Goal: Use online tool/utility: Utilize a website feature to perform a specific function

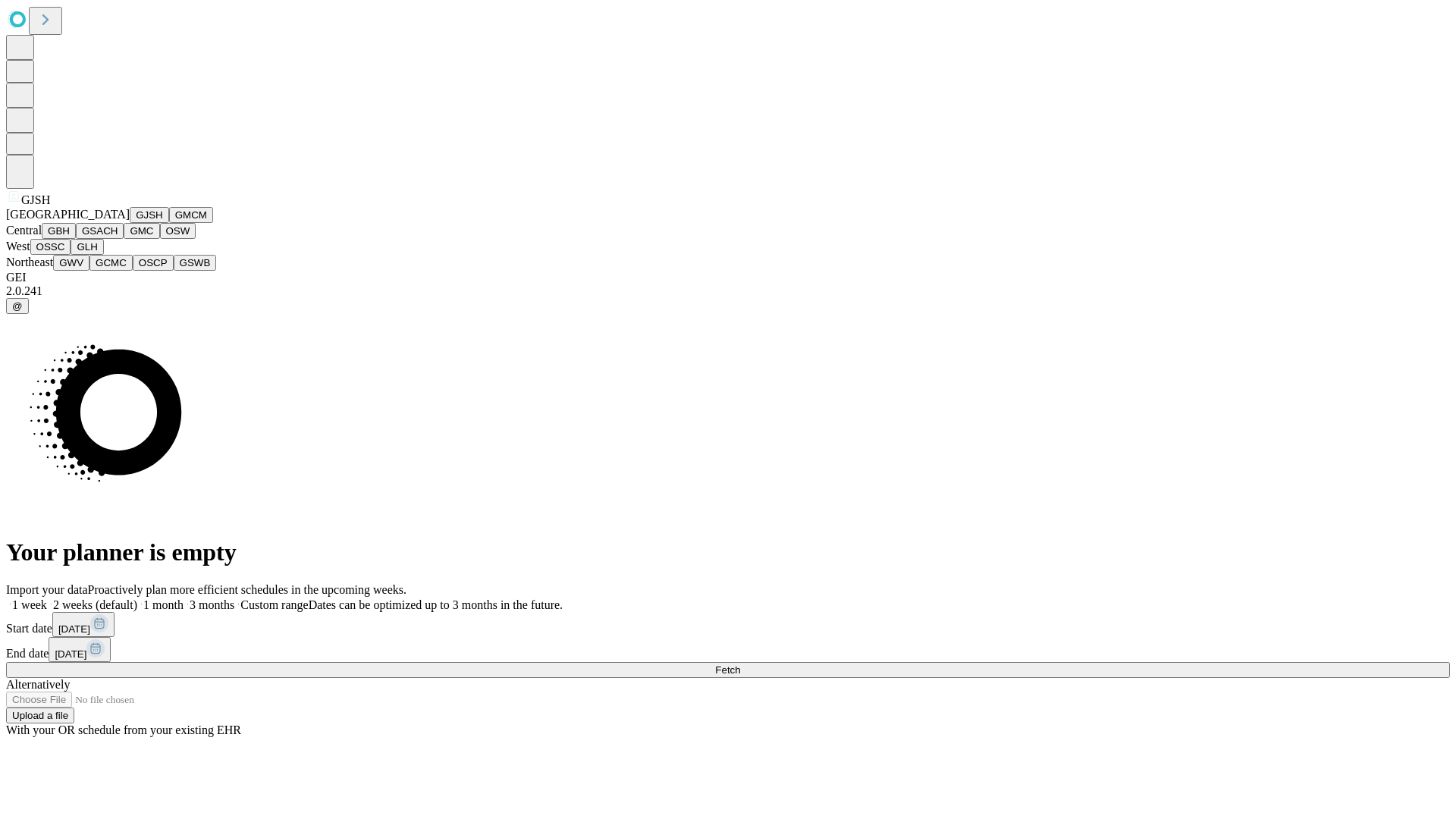
click at [129, 223] on button "GJSH" at bounding box center [149, 215] width 39 height 16
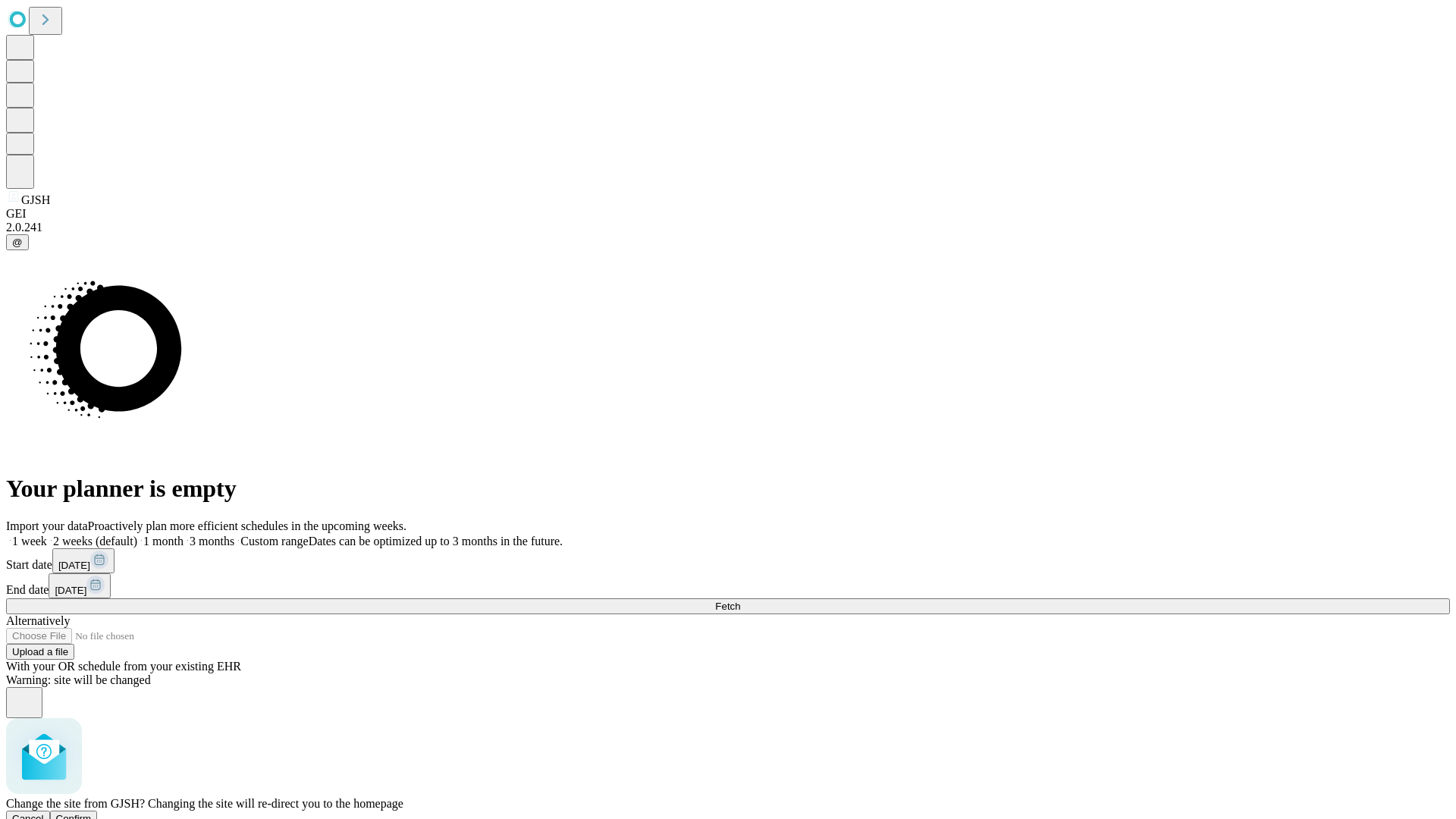
click at [92, 813] on span "Confirm" at bounding box center [74, 818] width 35 height 11
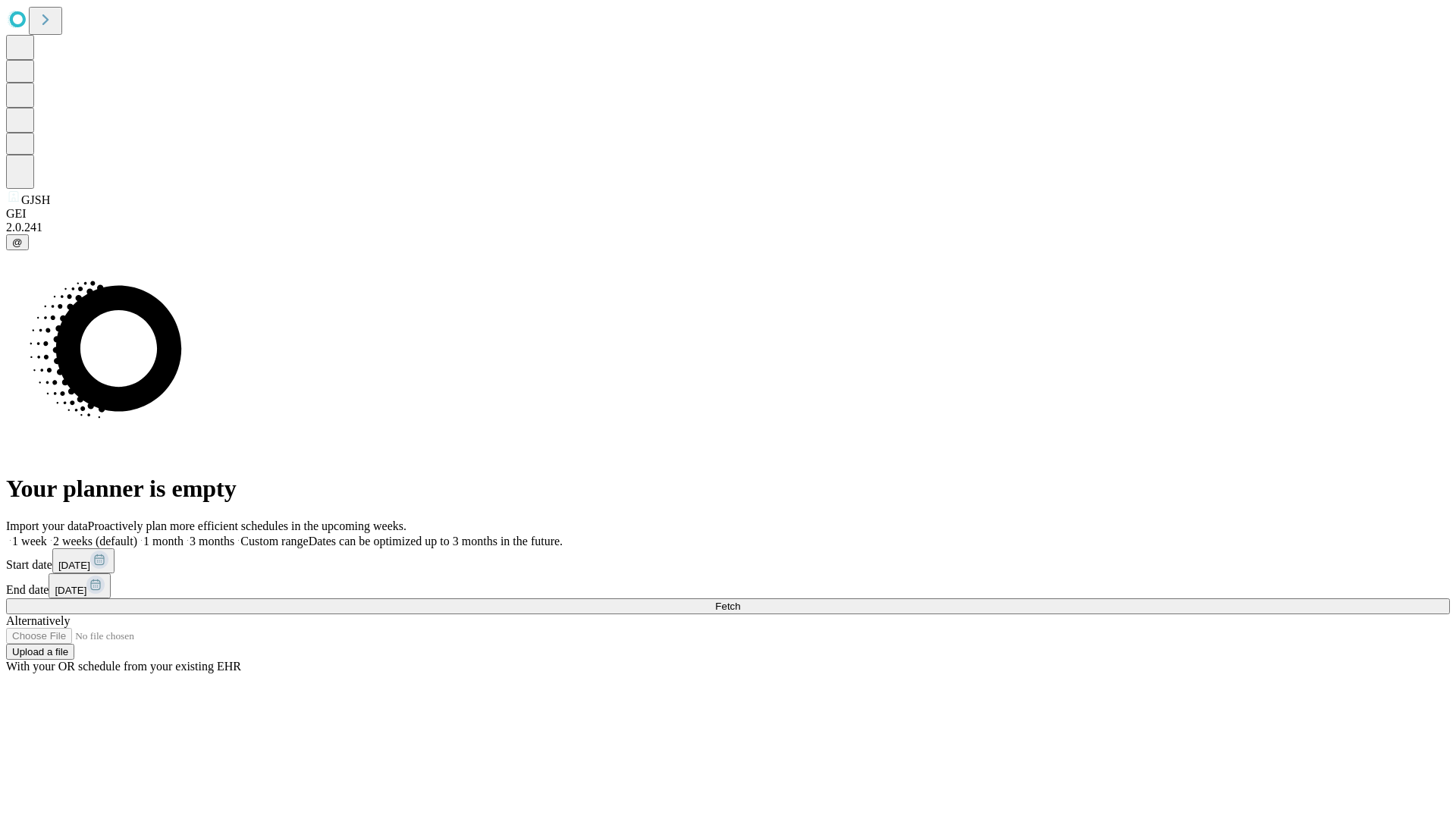
click at [47, 534] on label "1 week" at bounding box center [27, 541] width 41 height 13
click at [740, 601] on span "Fetch" at bounding box center [728, 606] width 25 height 11
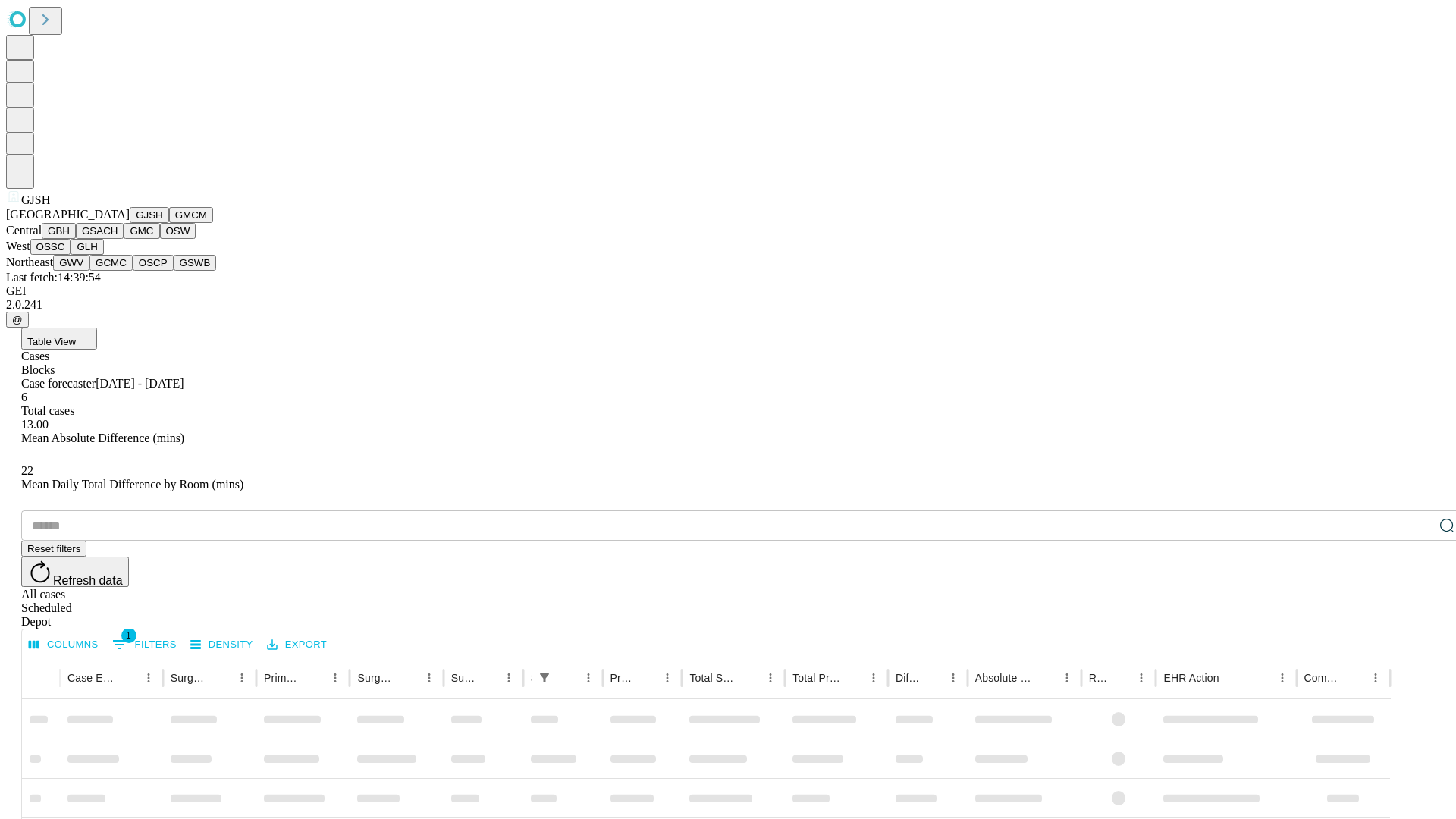
click at [169, 223] on button "GMCM" at bounding box center [191, 215] width 44 height 16
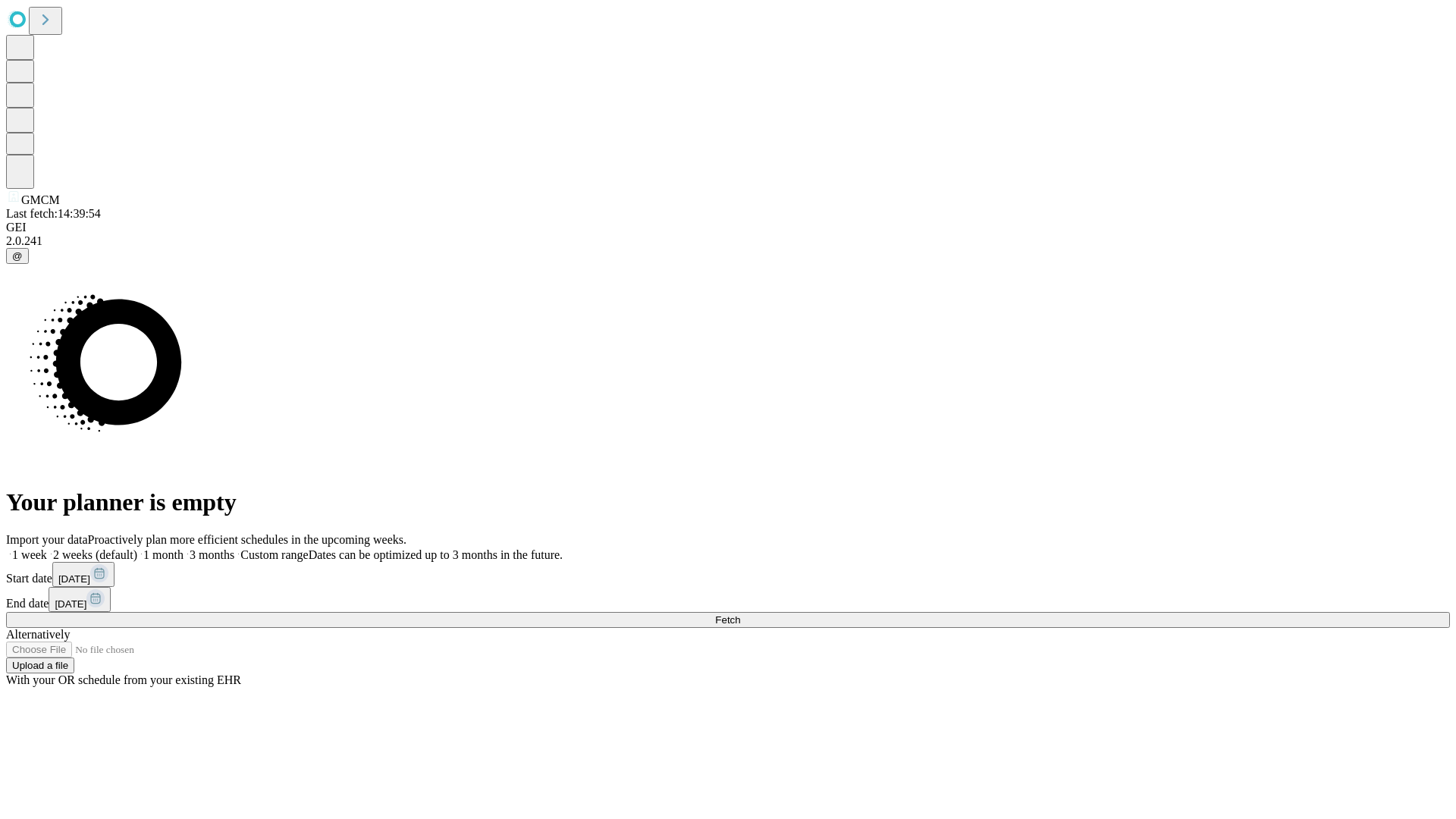
click at [47, 548] on label "1 week" at bounding box center [27, 555] width 41 height 13
click at [740, 614] on span "Fetch" at bounding box center [728, 620] width 25 height 11
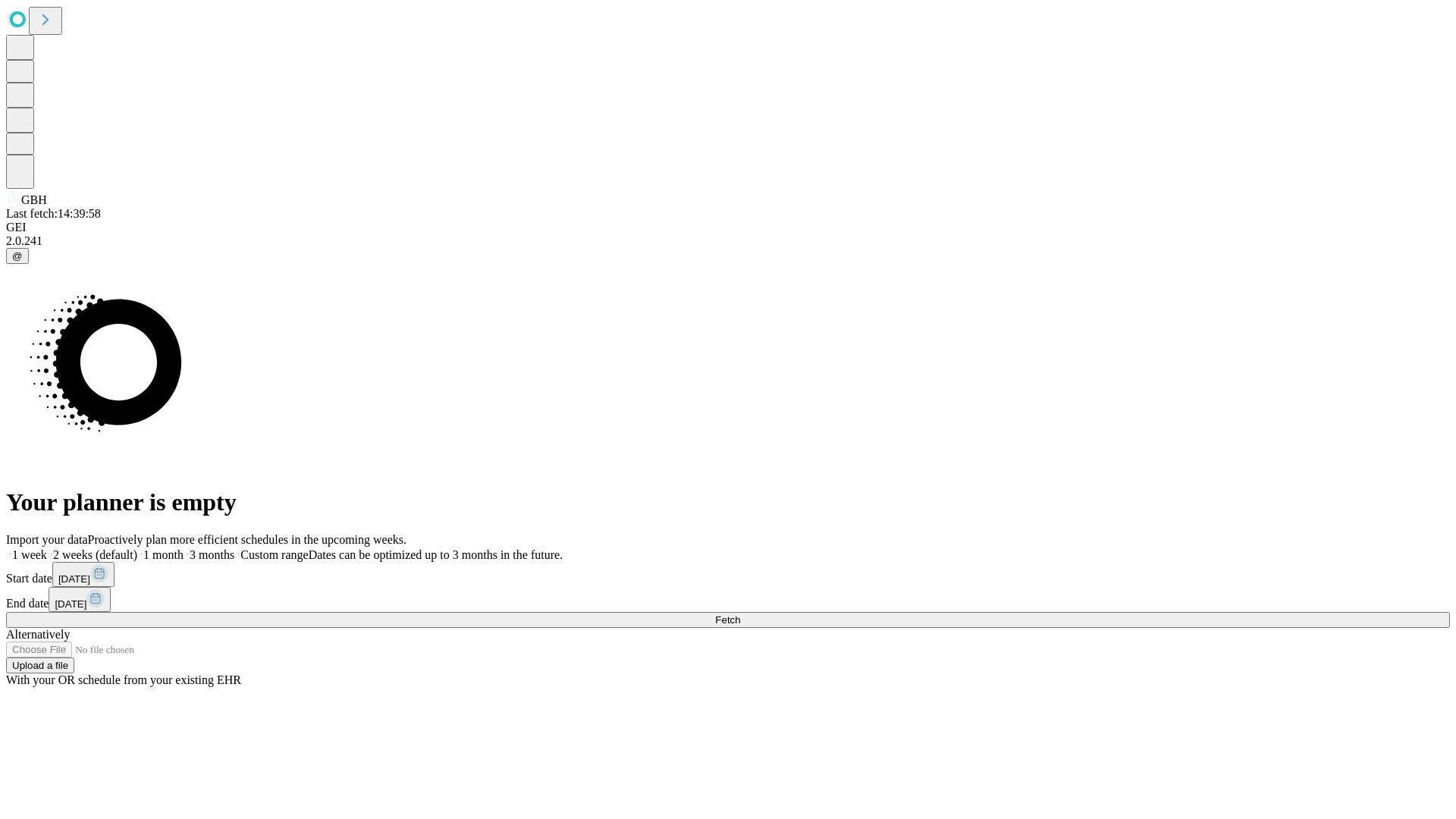
click at [740, 614] on span "Fetch" at bounding box center [728, 620] width 25 height 11
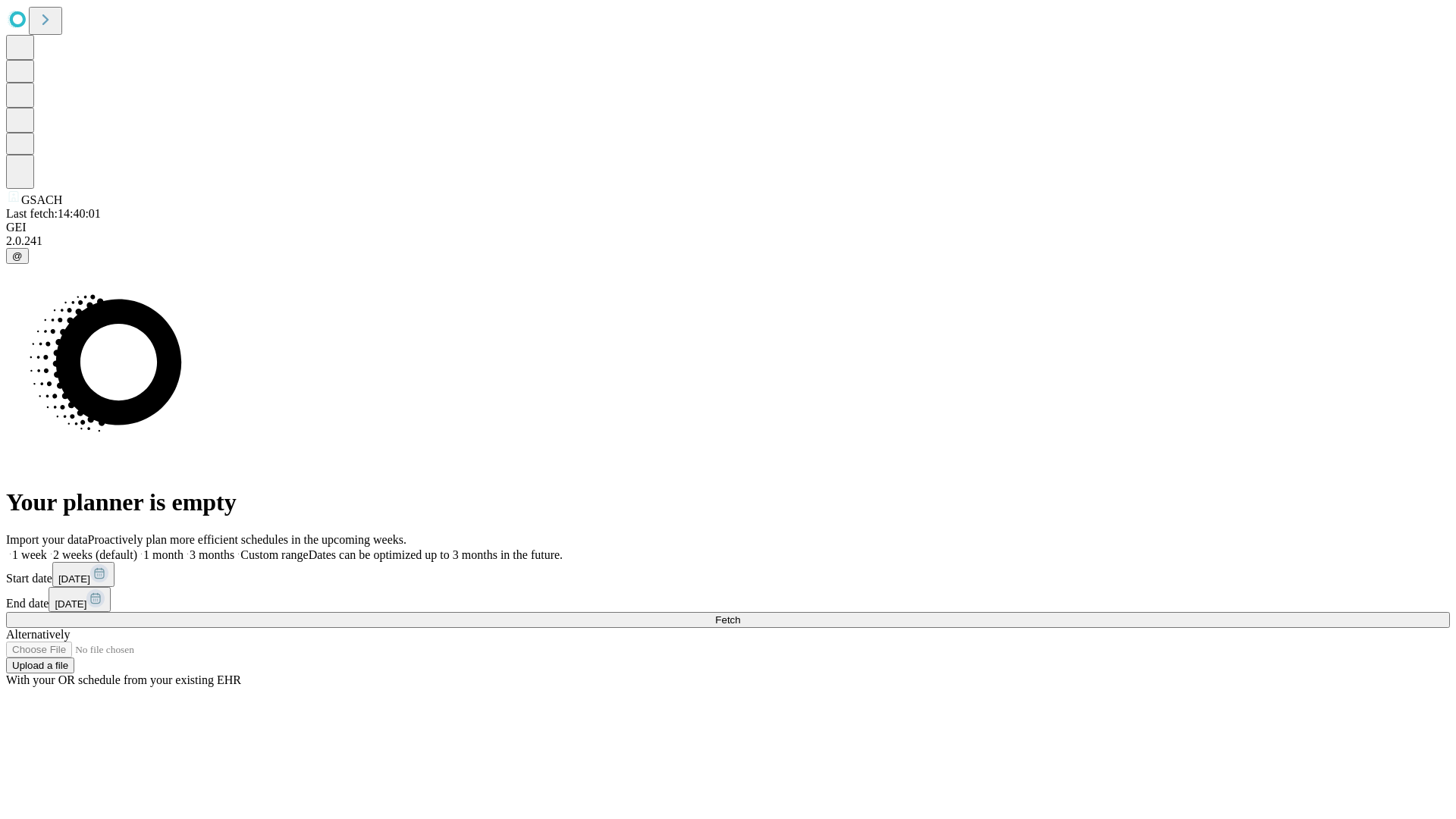
click at [47, 548] on label "1 week" at bounding box center [27, 555] width 41 height 13
click at [740, 614] on span "Fetch" at bounding box center [728, 620] width 25 height 11
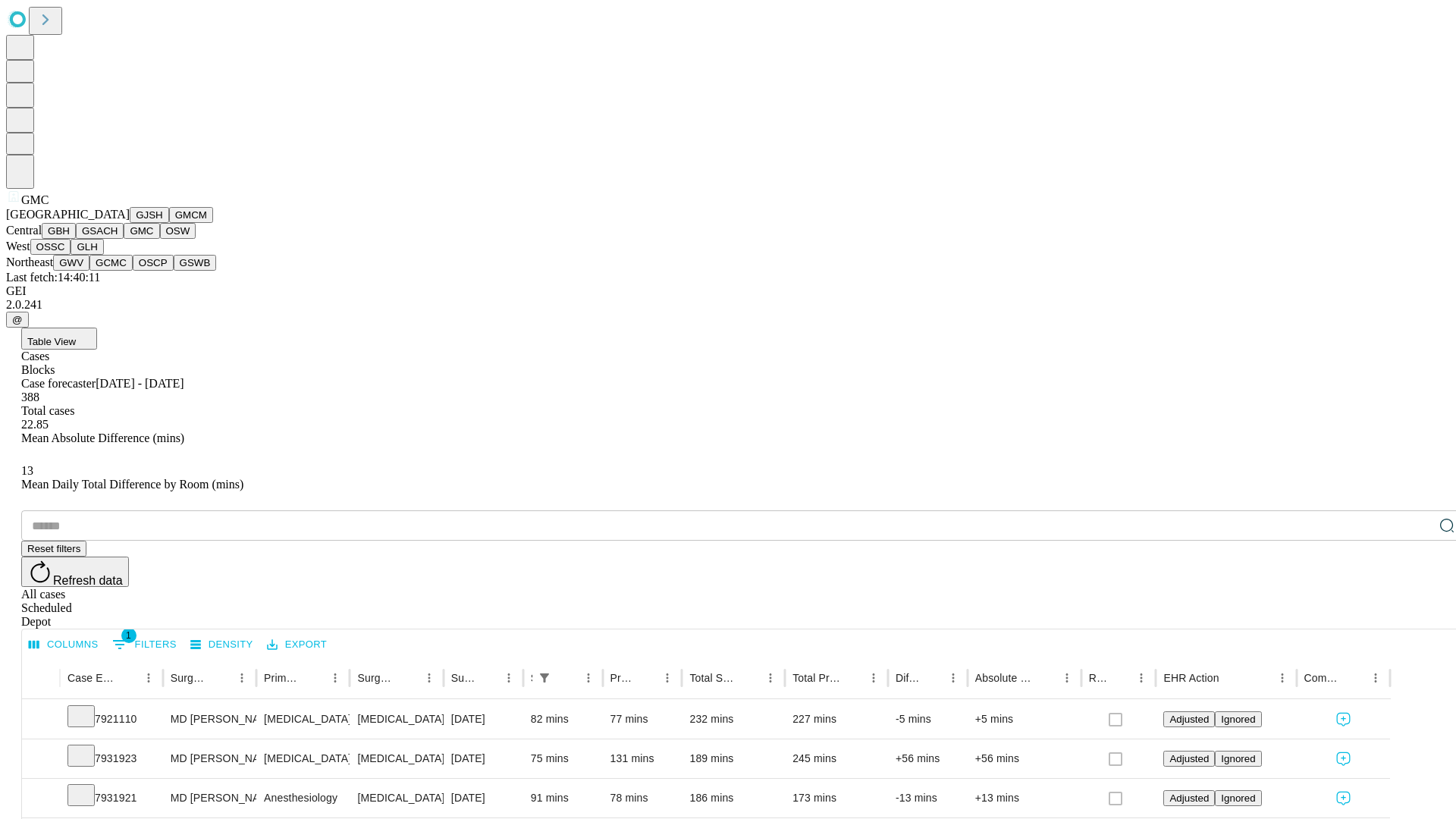
click at [160, 238] on button "OSW" at bounding box center [178, 231] width 36 height 16
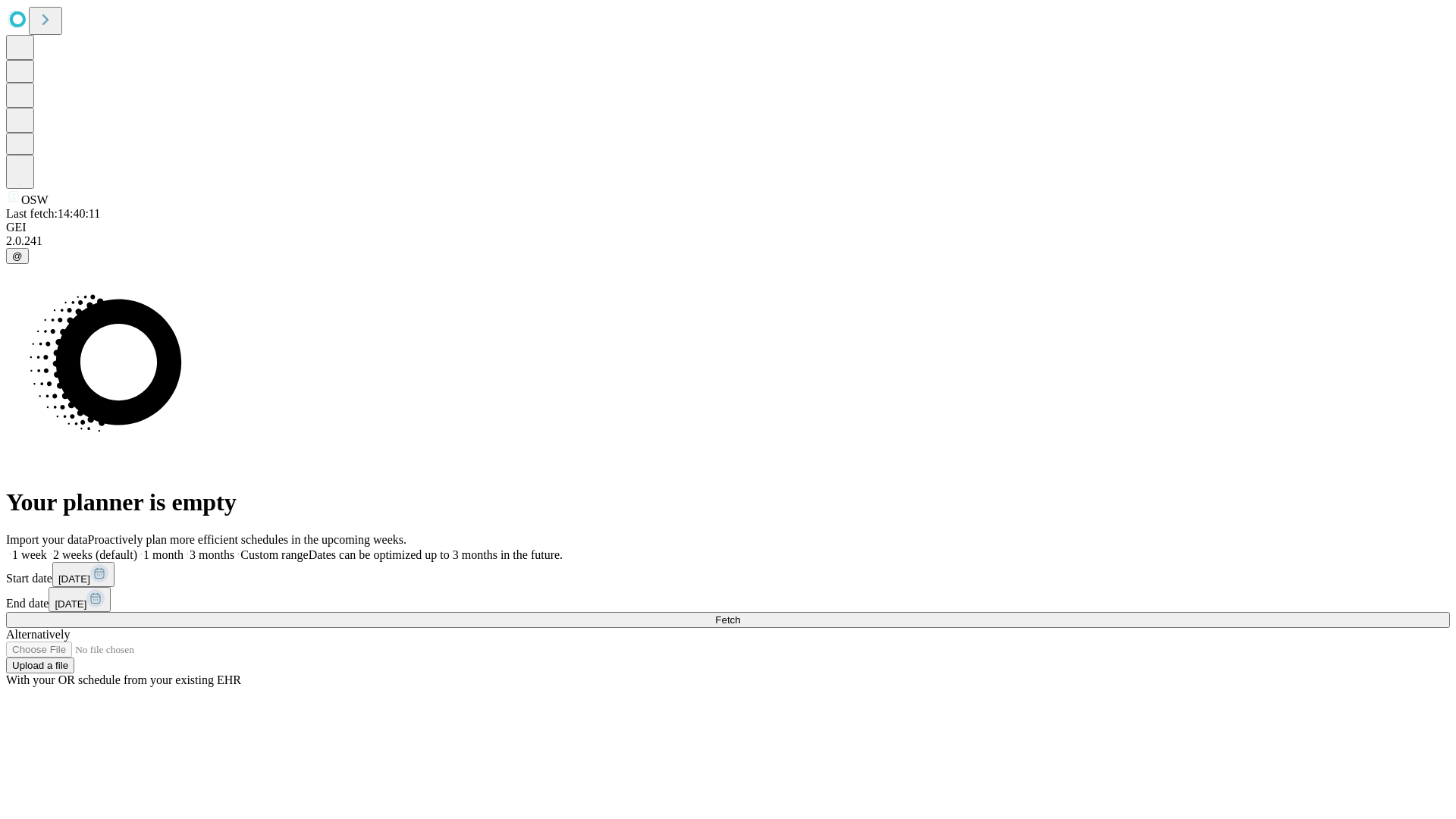
click at [47, 548] on label "1 week" at bounding box center [27, 555] width 41 height 13
click at [740, 614] on span "Fetch" at bounding box center [728, 620] width 25 height 11
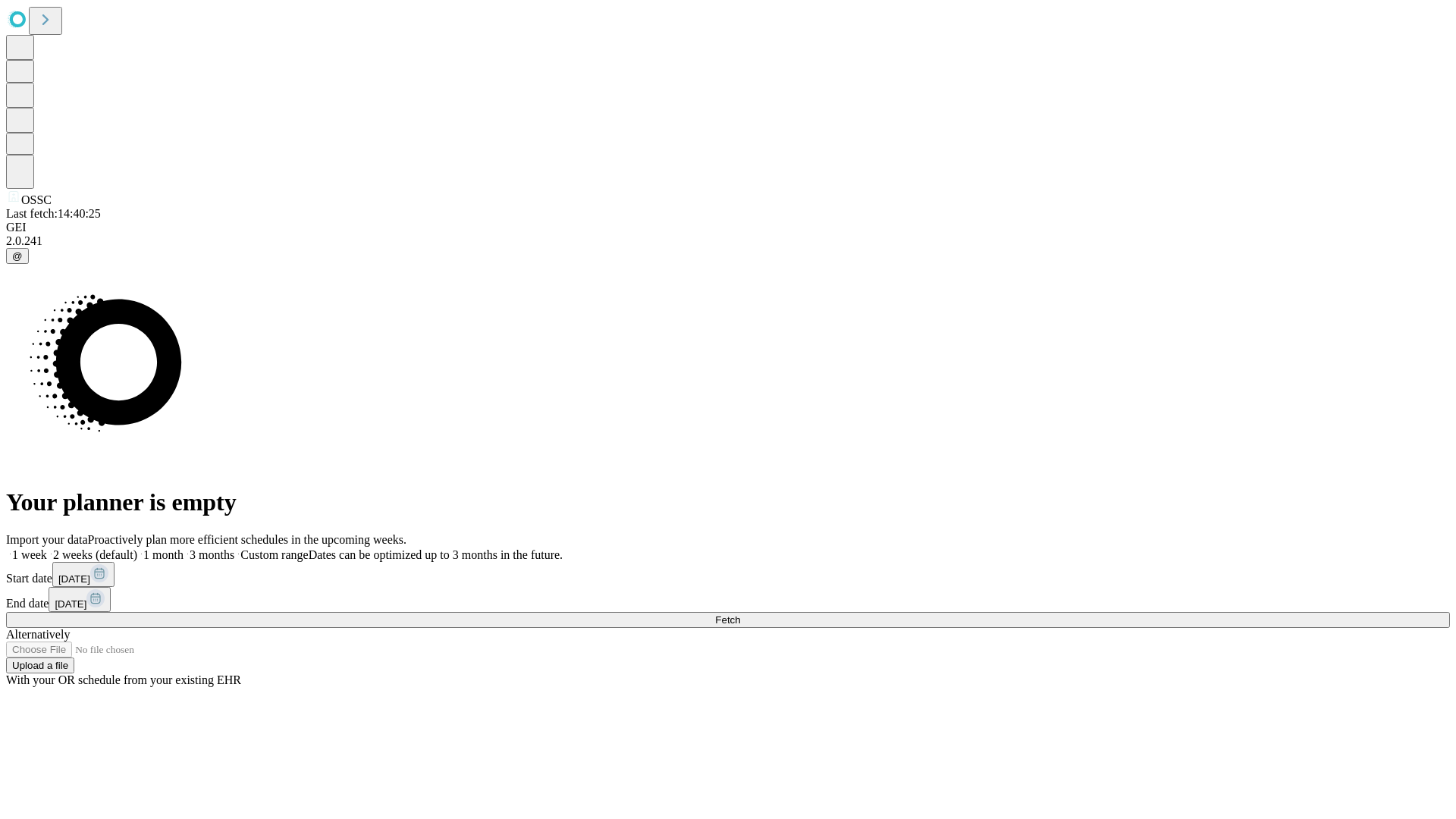
click at [740, 614] on span "Fetch" at bounding box center [728, 620] width 25 height 11
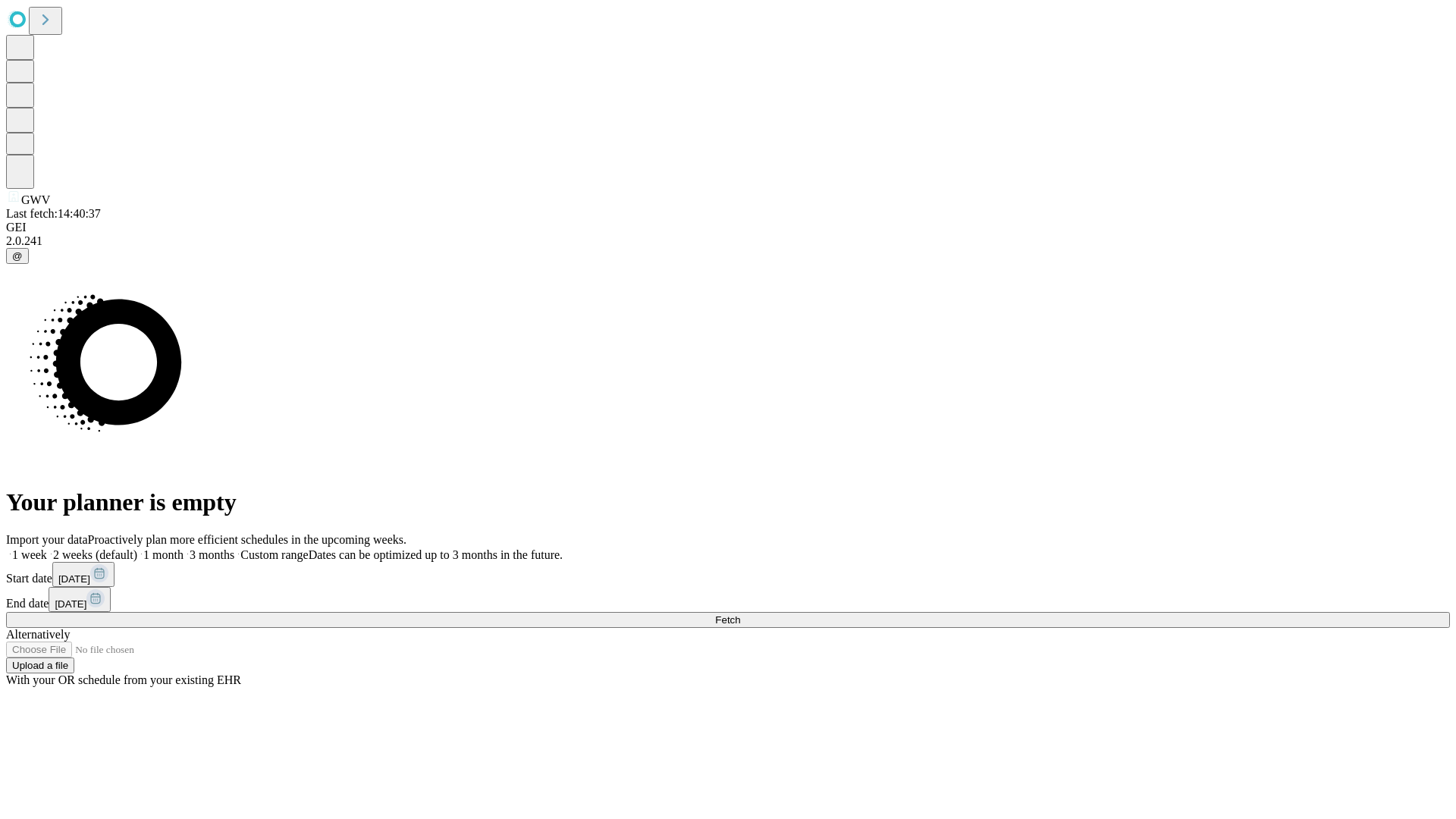
click at [47, 548] on label "1 week" at bounding box center [27, 555] width 41 height 13
click at [740, 614] on span "Fetch" at bounding box center [728, 620] width 25 height 11
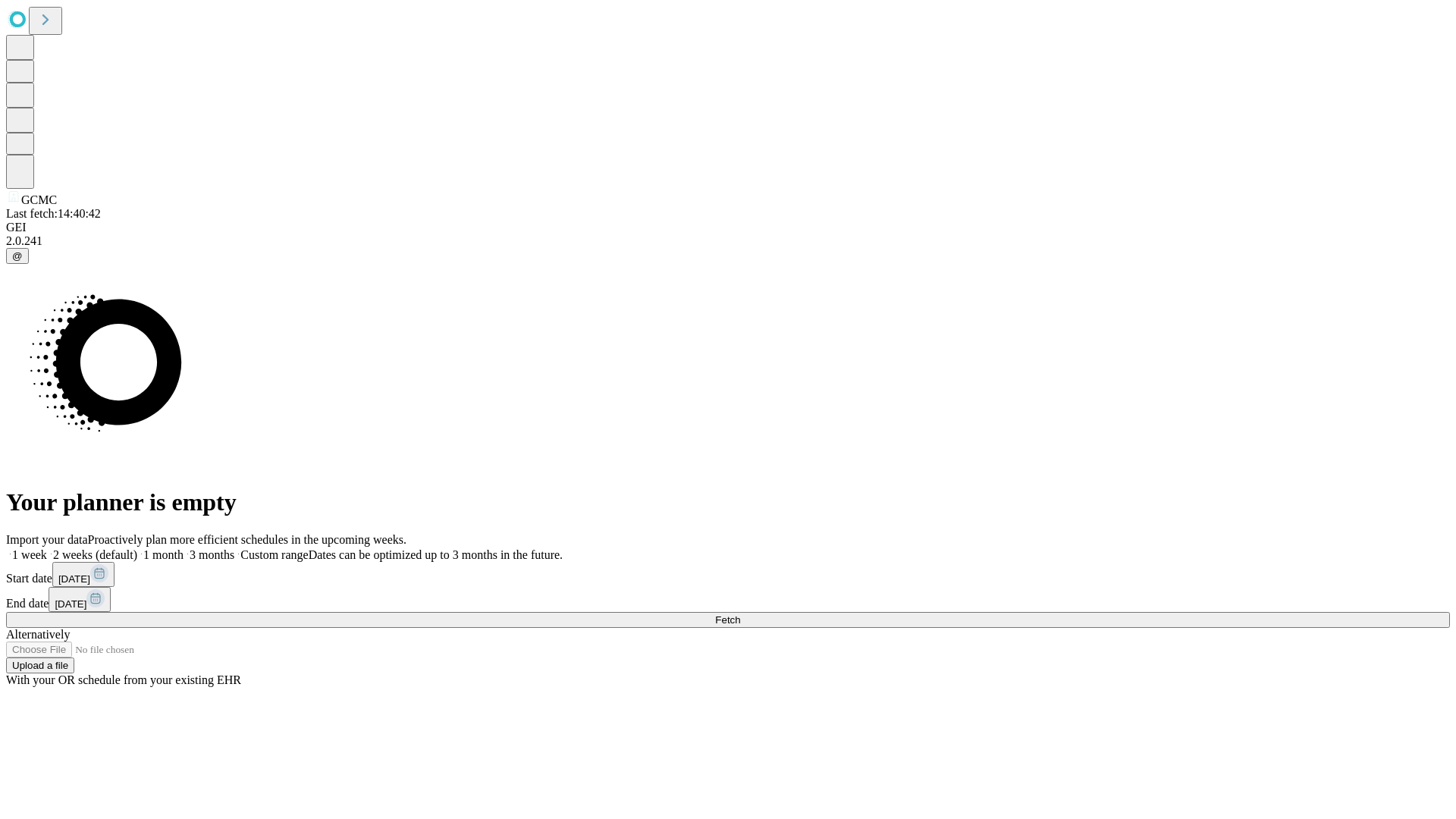
click at [47, 548] on label "1 week" at bounding box center [27, 555] width 41 height 13
click at [740, 614] on span "Fetch" at bounding box center [728, 620] width 25 height 11
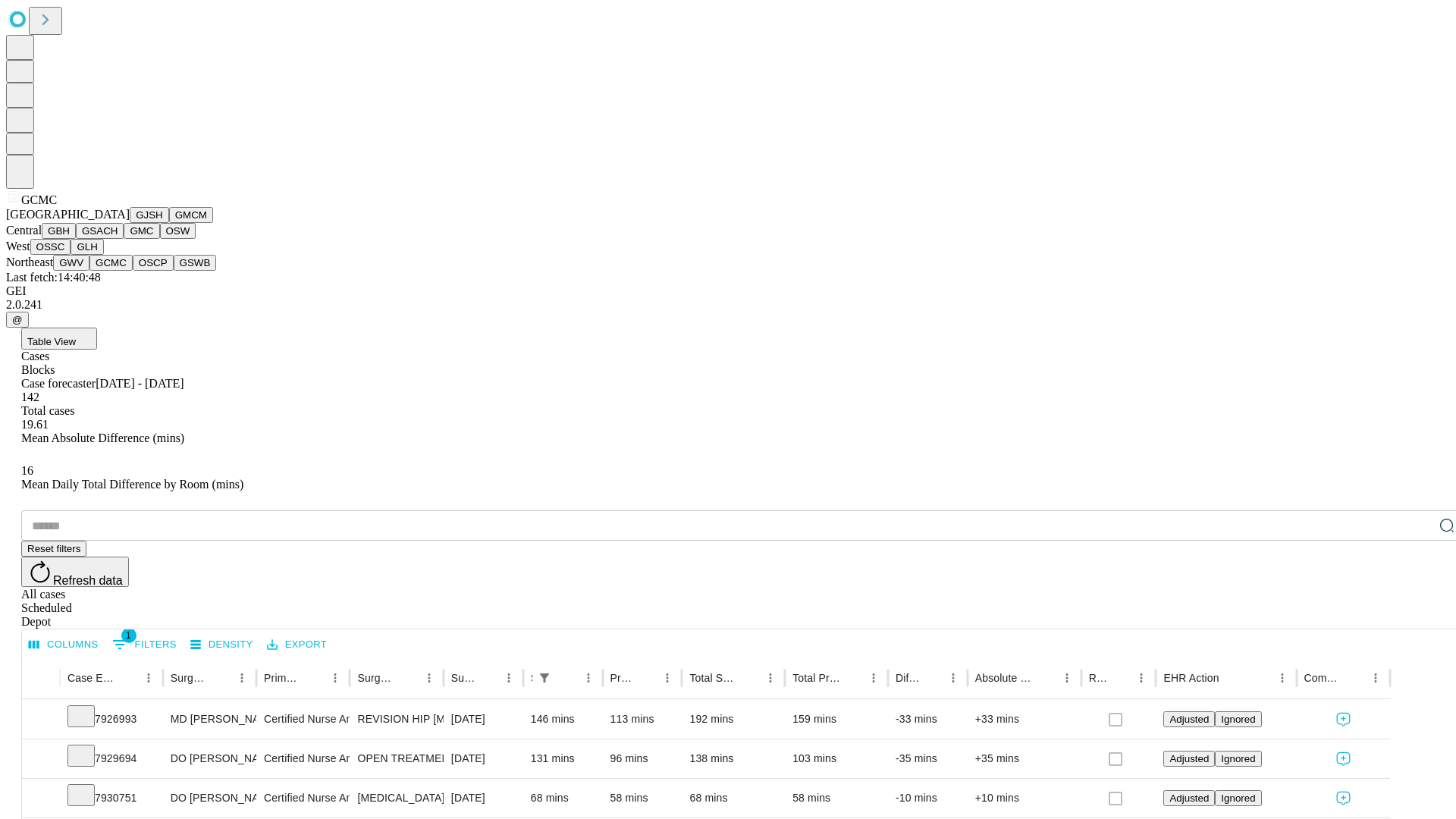
click at [133, 271] on button "OSCP" at bounding box center [153, 263] width 41 height 16
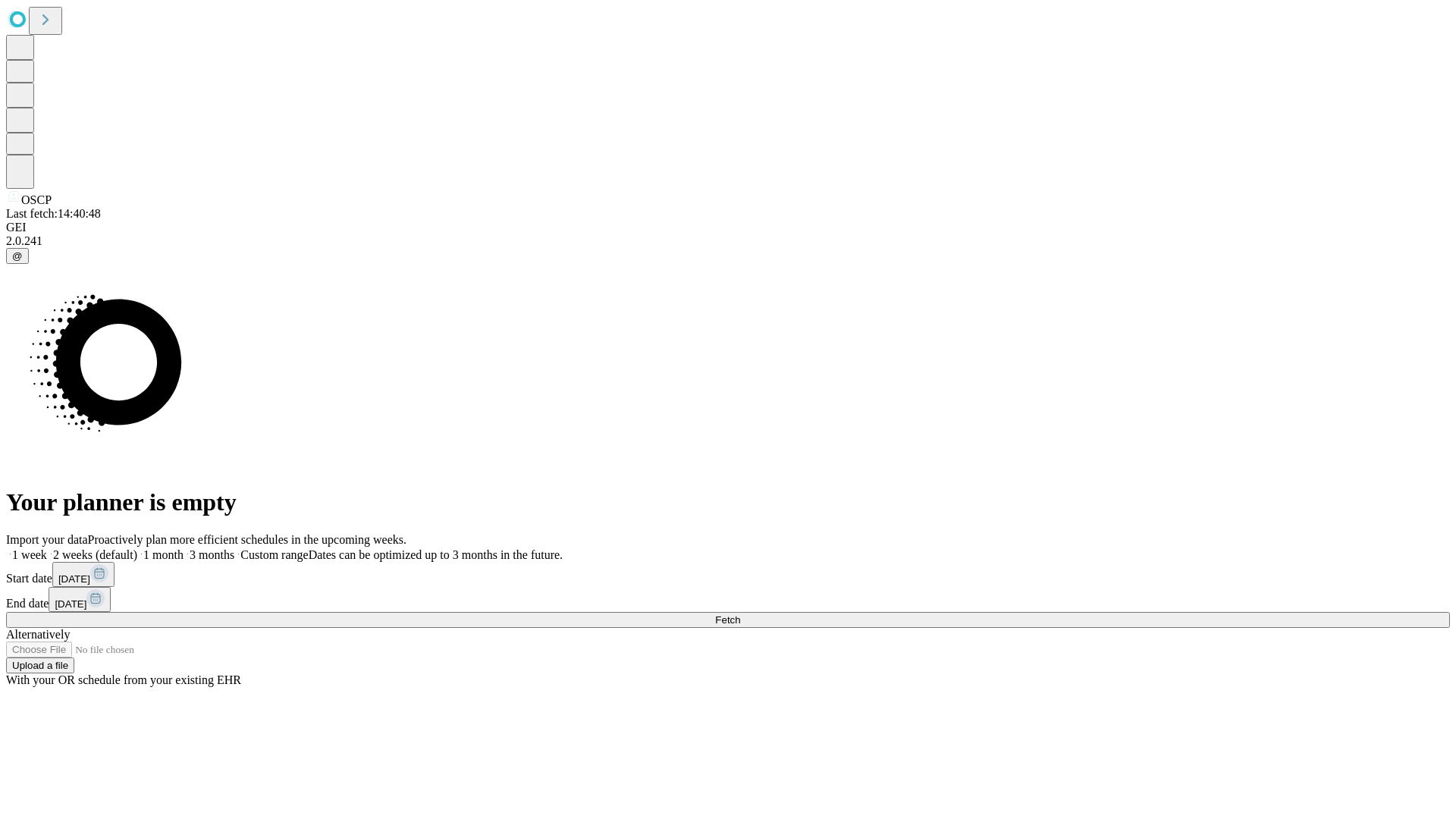
click at [47, 548] on label "1 week" at bounding box center [27, 555] width 41 height 13
click at [740, 614] on span "Fetch" at bounding box center [728, 620] width 25 height 11
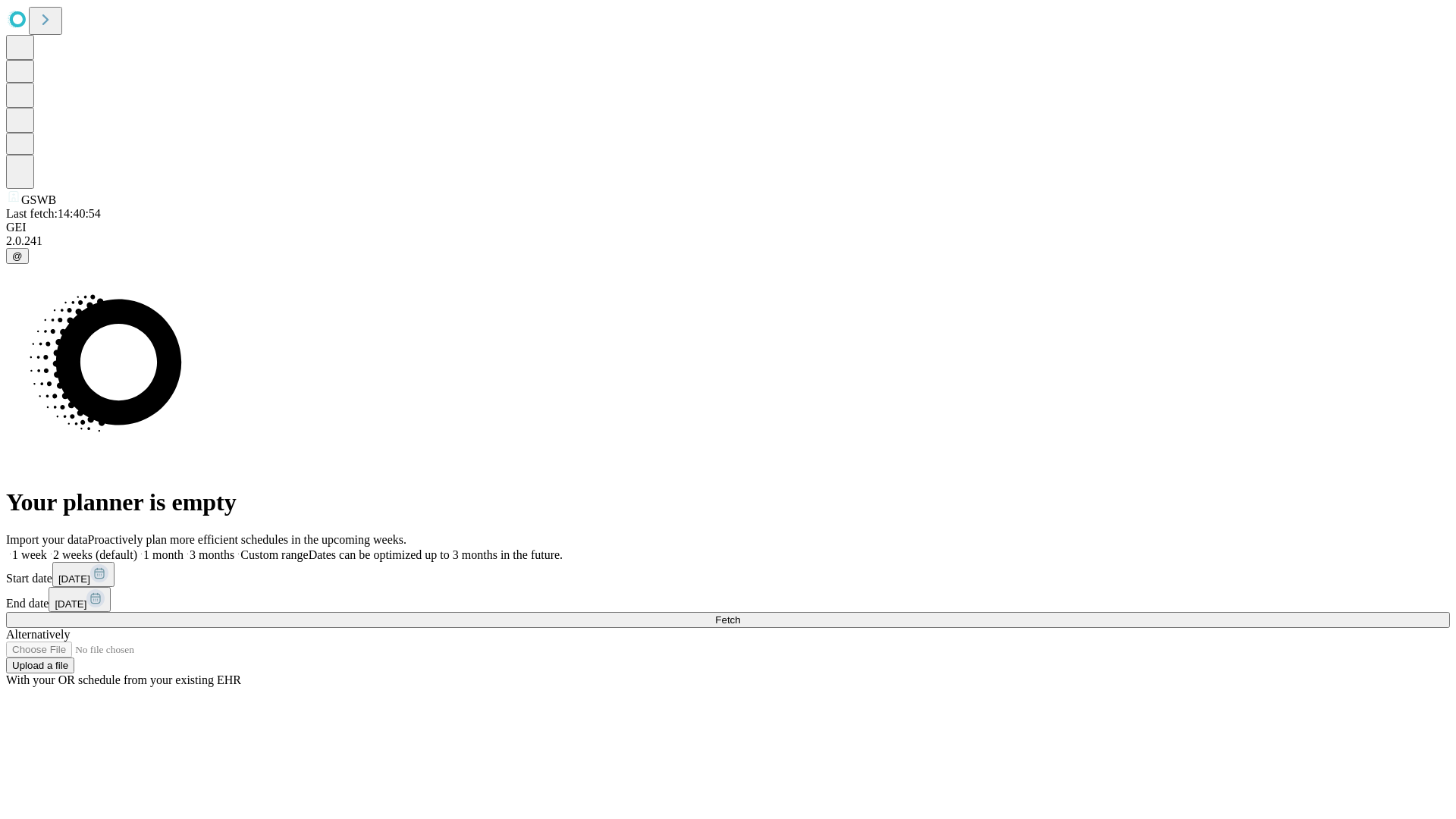
click at [47, 548] on label "1 week" at bounding box center [27, 555] width 41 height 13
click at [740, 614] on span "Fetch" at bounding box center [728, 620] width 25 height 11
